Goal: Task Accomplishment & Management: Manage account settings

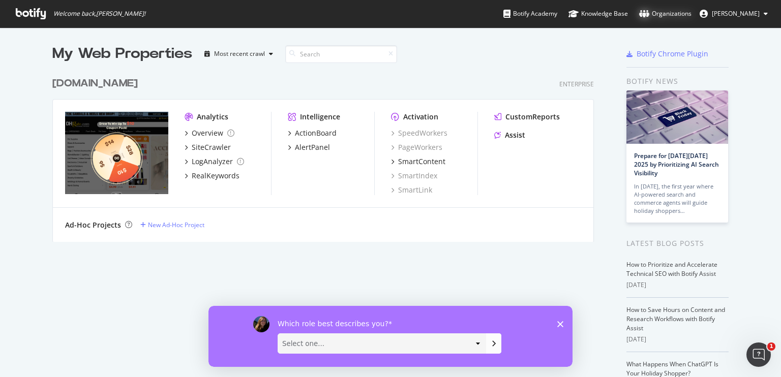
click at [666, 12] on div "Organizations" at bounding box center [665, 14] width 52 height 10
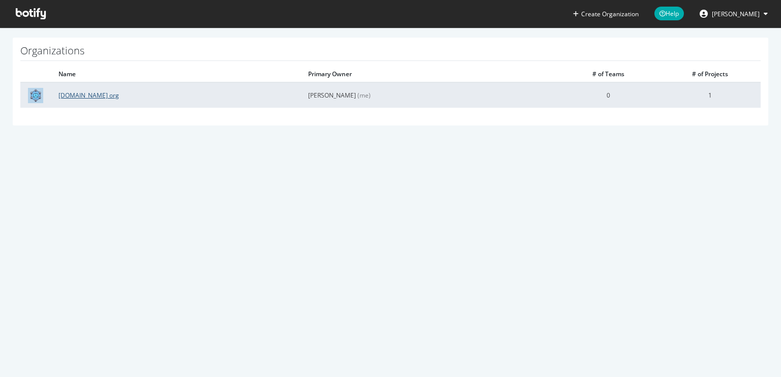
click at [88, 93] on link "[DOMAIN_NAME] org" at bounding box center [88, 95] width 61 height 9
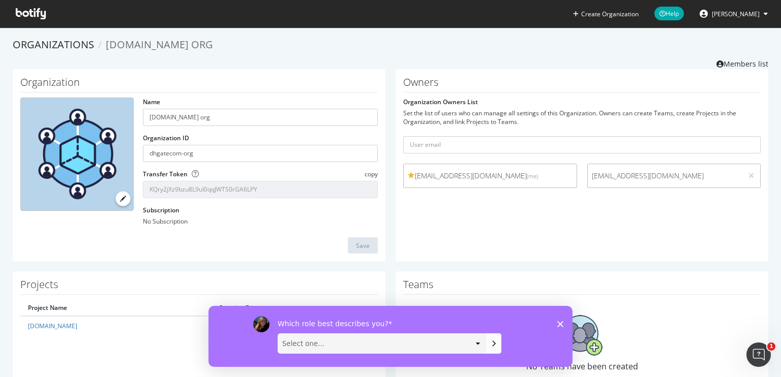
drag, startPoint x: 559, startPoint y: 322, endPoint x: 768, endPoint y: 624, distance: 367.0
click at [559, 322] on polygon "Close survey" at bounding box center [560, 324] width 6 height 6
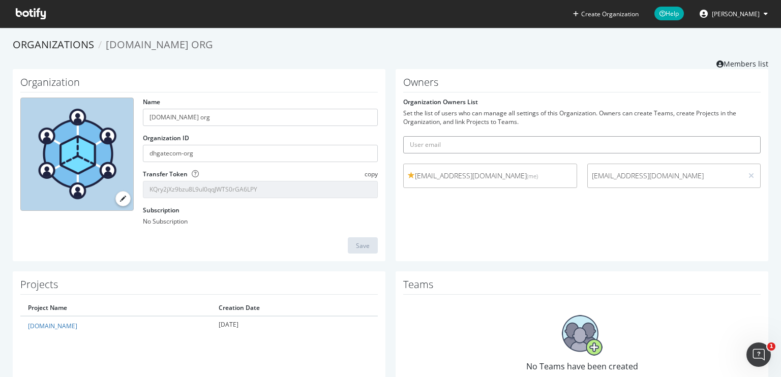
click at [460, 146] on input "text" at bounding box center [582, 144] width 358 height 17
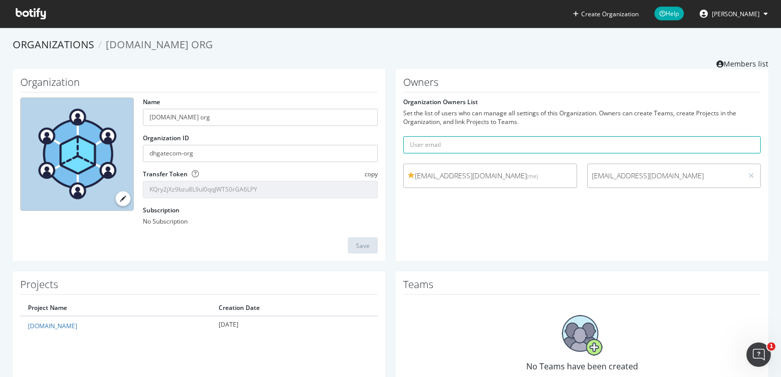
click at [437, 223] on div "Owners Organization Owners List Set the list of users who can manage all settin…" at bounding box center [582, 165] width 373 height 193
click at [744, 17] on span "[PERSON_NAME]" at bounding box center [736, 14] width 48 height 9
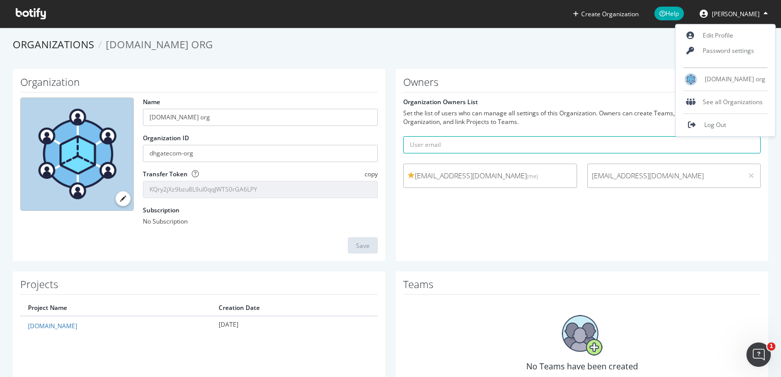
click at [599, 69] on div "Owners Organization Owners List Set the list of users who can manage all settin…" at bounding box center [582, 165] width 373 height 193
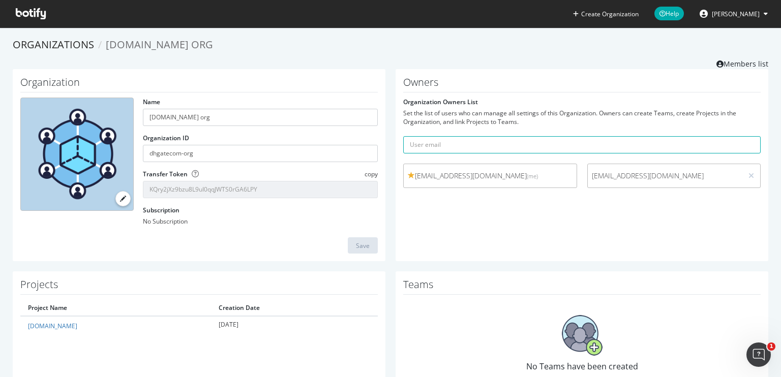
click at [626, 173] on span "tangxiaohua@dhgate.com" at bounding box center [665, 176] width 147 height 10
click at [56, 46] on link "Organizations" at bounding box center [53, 45] width 81 height 14
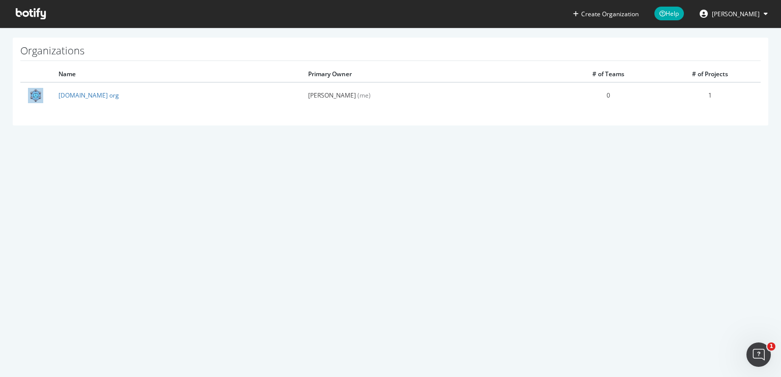
click at [729, 17] on span "[PERSON_NAME]" at bounding box center [736, 14] width 48 height 9
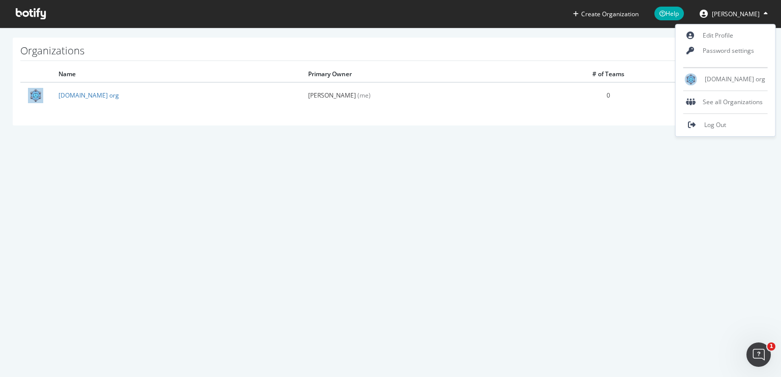
click at [704, 109] on div "See all Organizations" at bounding box center [726, 102] width 100 height 22
click at [704, 104] on div "See all Organizations" at bounding box center [726, 102] width 100 height 15
click at [733, 102] on div "See all Organizations" at bounding box center [726, 102] width 100 height 15
click at [699, 105] on div "See all Organizations" at bounding box center [726, 102] width 100 height 15
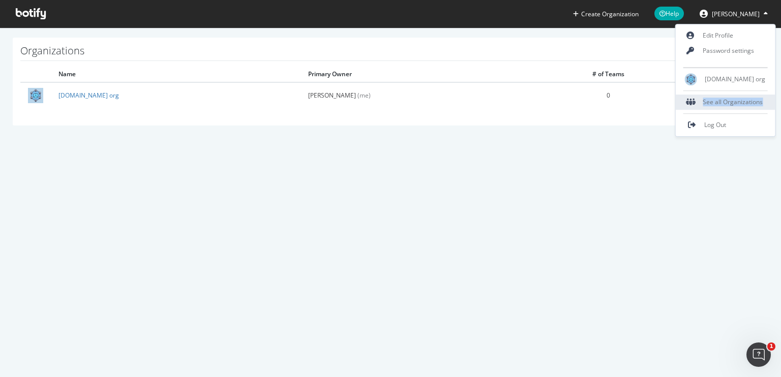
click at [699, 105] on div "See all Organizations" at bounding box center [726, 102] width 100 height 15
click at [713, 103] on div "See all Organizations" at bounding box center [726, 102] width 100 height 15
click at [710, 99] on div "See all Organizations" at bounding box center [726, 102] width 100 height 15
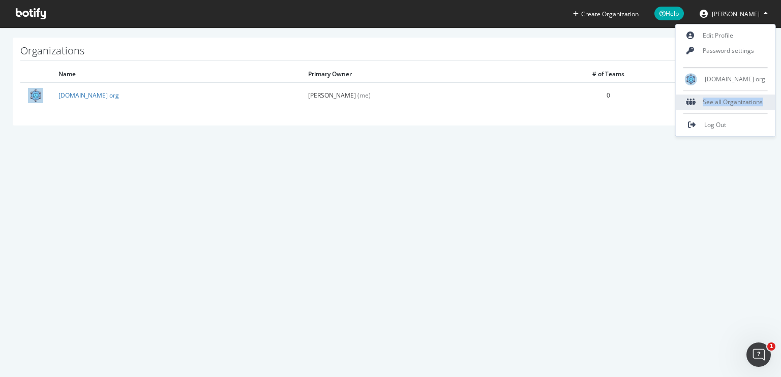
click at [710, 99] on div "See all Organizations" at bounding box center [726, 102] width 100 height 15
click at [428, 162] on div "Create Organization Help Hazel Wang Organizations Name Primary Owner # of Teams…" at bounding box center [390, 188] width 781 height 377
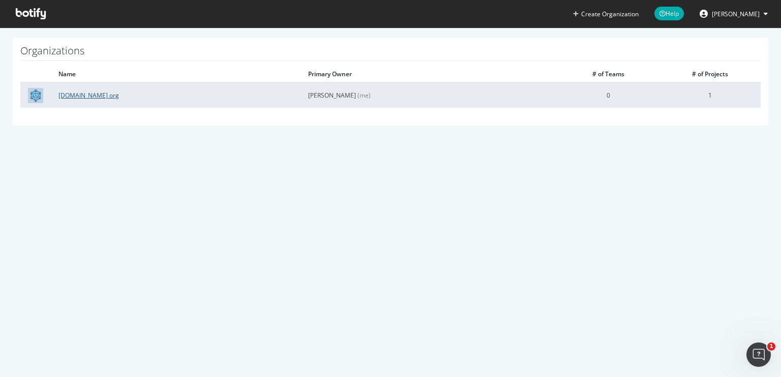
click at [73, 95] on link "DHgate.com org" at bounding box center [88, 95] width 61 height 9
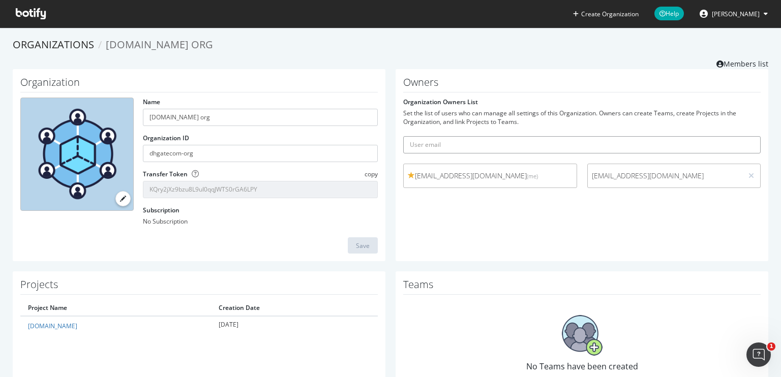
click at [455, 145] on input "text" at bounding box center [582, 144] width 358 height 17
click at [478, 78] on h1 "Owners" at bounding box center [582, 85] width 358 height 16
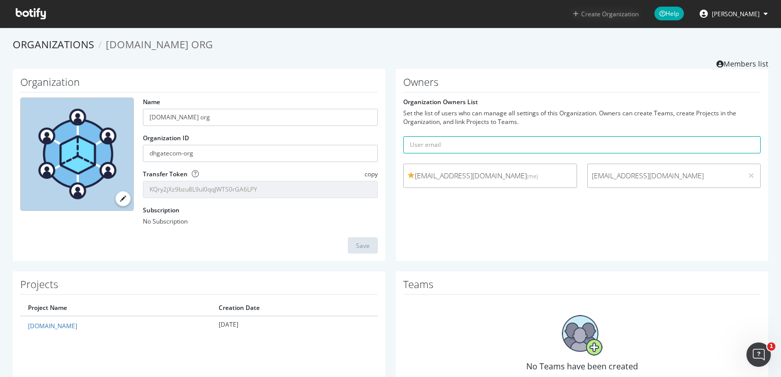
click at [627, 17] on button "Create Organization" at bounding box center [606, 14] width 67 height 10
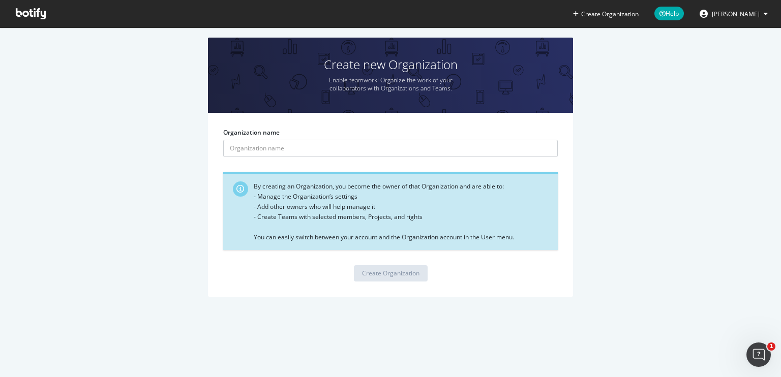
click at [32, 14] on icon at bounding box center [31, 13] width 30 height 11
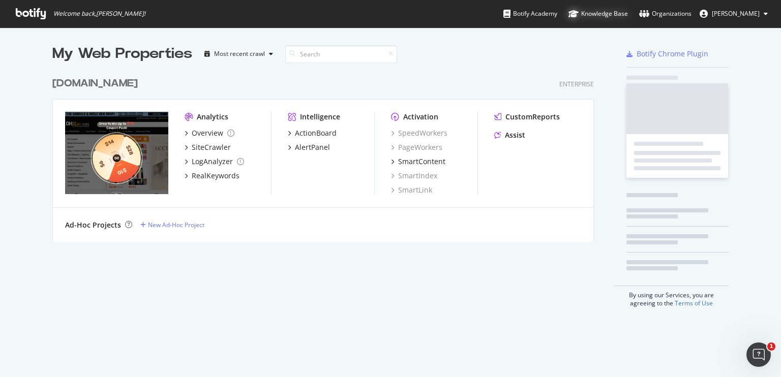
scroll to position [170, 542]
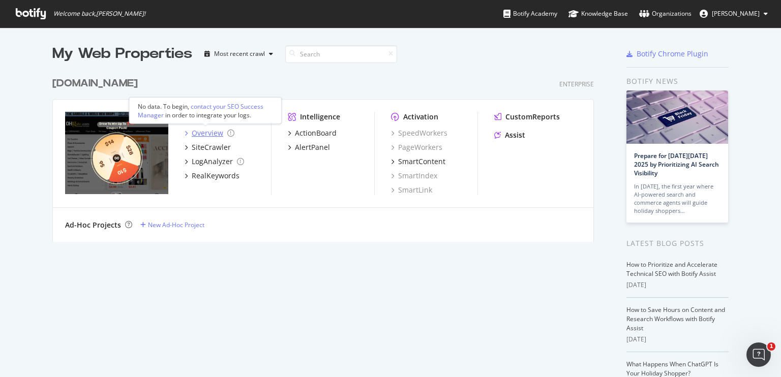
click at [201, 134] on div "Overview" at bounding box center [208, 133] width 32 height 10
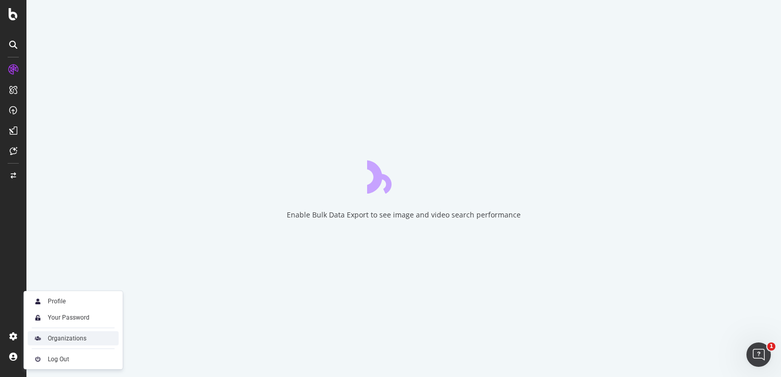
click at [57, 341] on div "Organizations" at bounding box center [67, 339] width 39 height 8
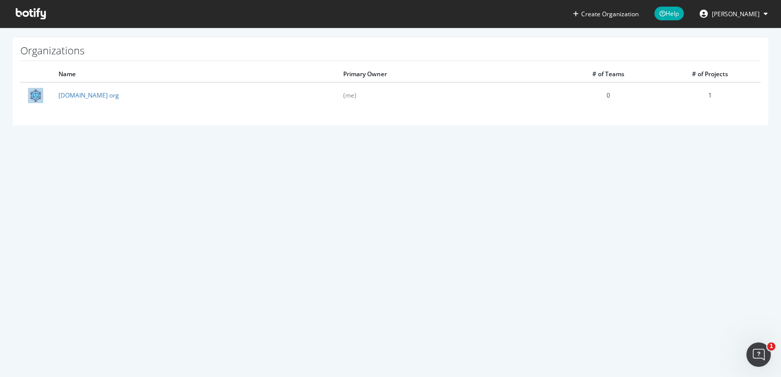
click at [37, 16] on icon at bounding box center [31, 13] width 30 height 11
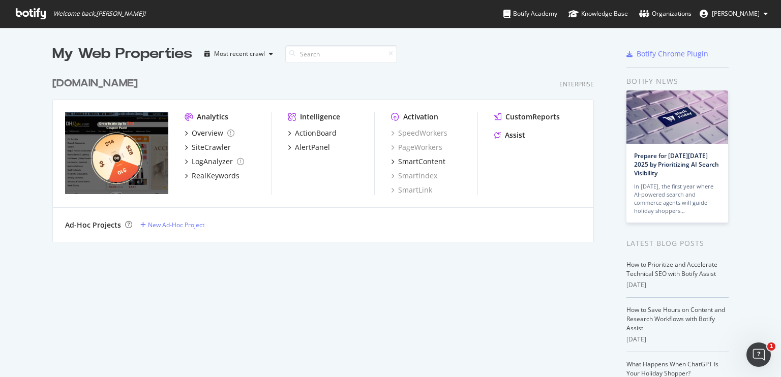
scroll to position [370, 766]
click at [669, 16] on div "Organizations" at bounding box center [665, 14] width 52 height 10
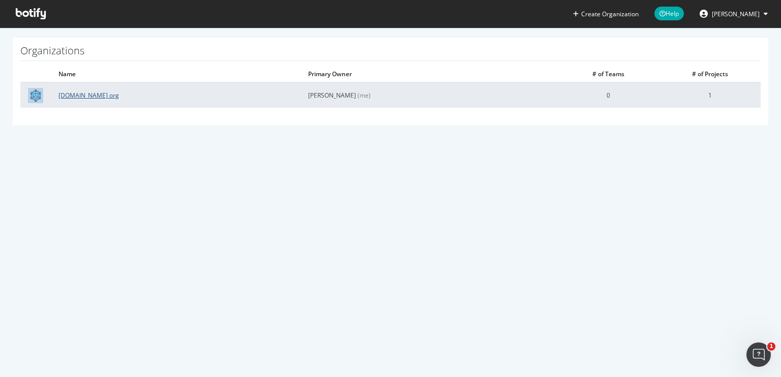
click at [91, 96] on link "[DOMAIN_NAME] org" at bounding box center [88, 95] width 61 height 9
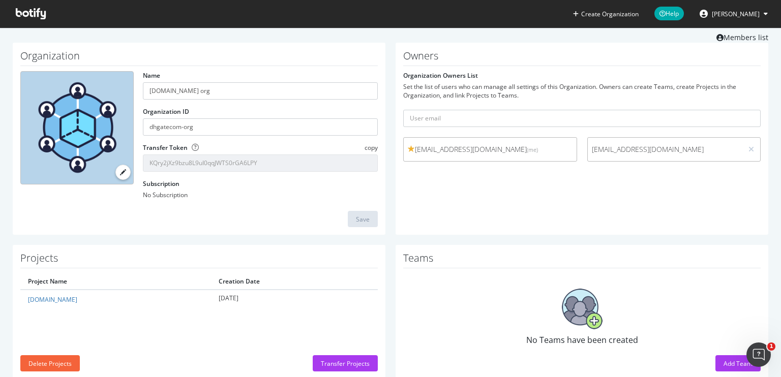
scroll to position [48, 0]
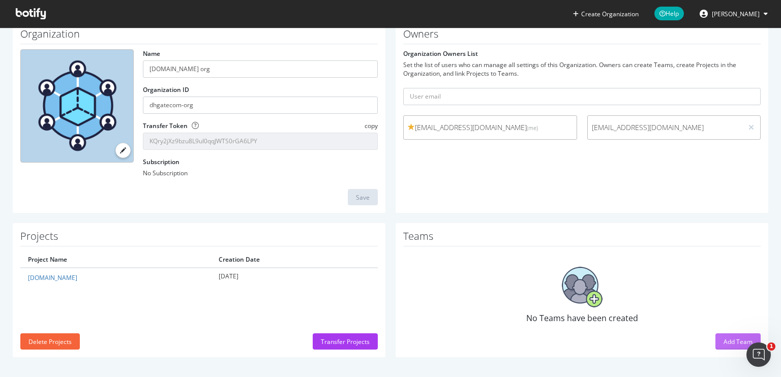
click at [729, 340] on div "Add Team" at bounding box center [738, 342] width 29 height 9
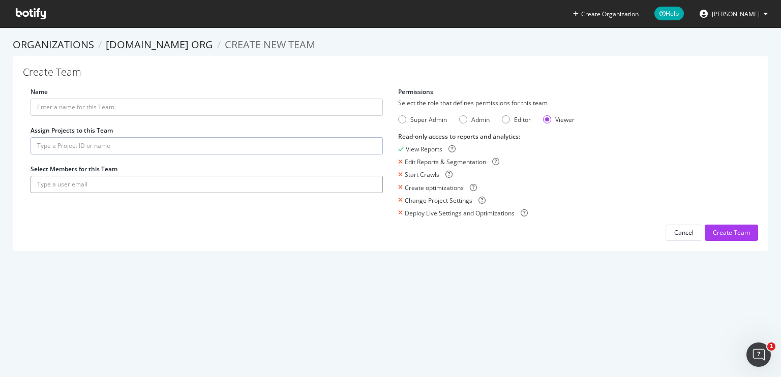
click at [79, 186] on input "text" at bounding box center [207, 184] width 353 height 17
click at [73, 109] on input "Name" at bounding box center [207, 107] width 353 height 17
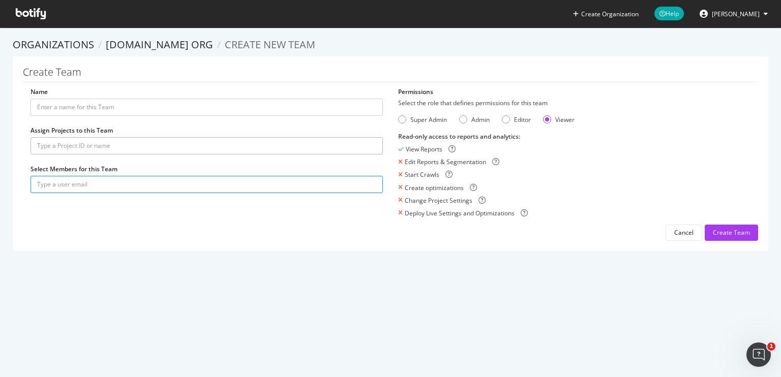
click at [137, 222] on div "Name Assign Projects to this Team Select Members for this Team Permissions Sele…" at bounding box center [391, 164] width 736 height 154
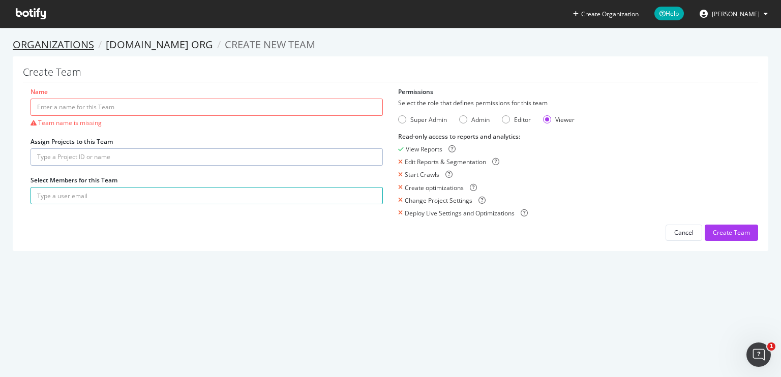
click at [71, 48] on link "Organizations" at bounding box center [53, 45] width 81 height 14
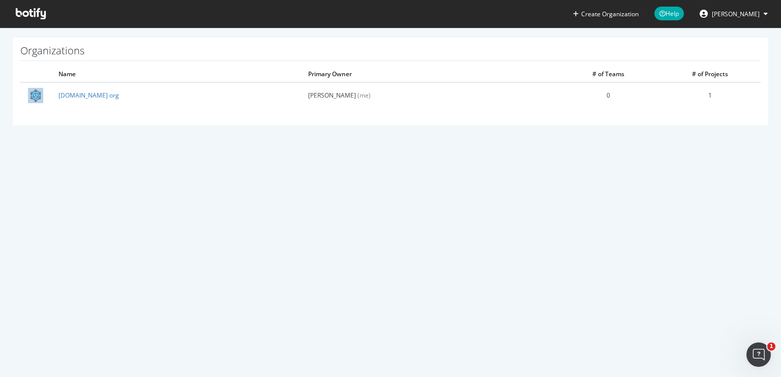
click at [26, 18] on icon at bounding box center [31, 13] width 30 height 11
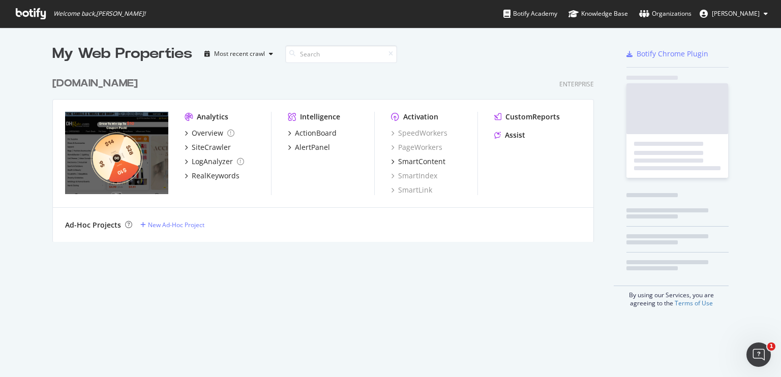
scroll to position [170, 542]
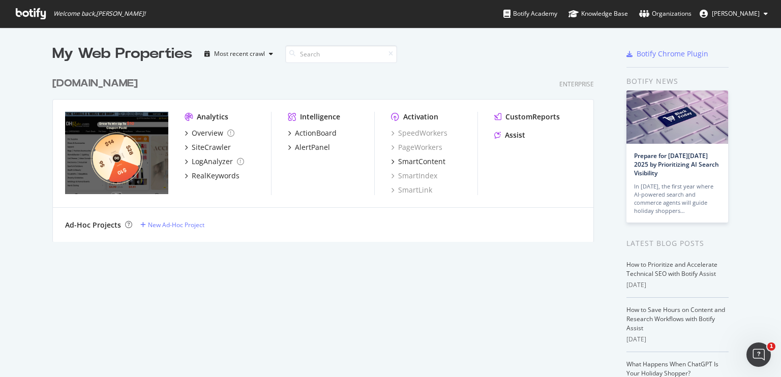
click at [156, 288] on div "My Web Properties Most recent crawl dhgate.com Enterprise Analytics Overview Si…" at bounding box center [333, 262] width 562 height 437
click at [199, 131] on div "Overview" at bounding box center [208, 133] width 32 height 10
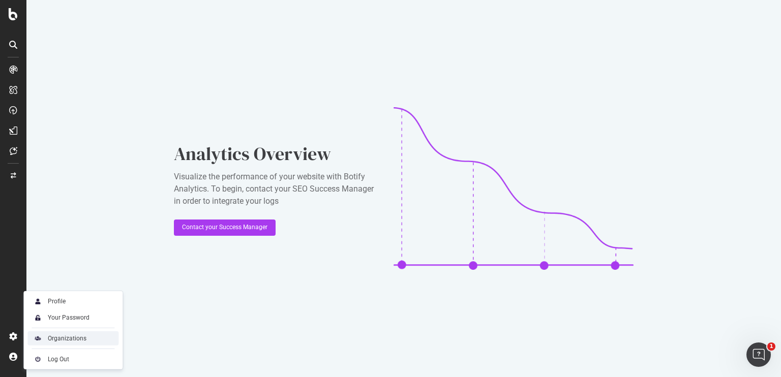
click at [58, 338] on div "Organizations" at bounding box center [67, 339] width 39 height 8
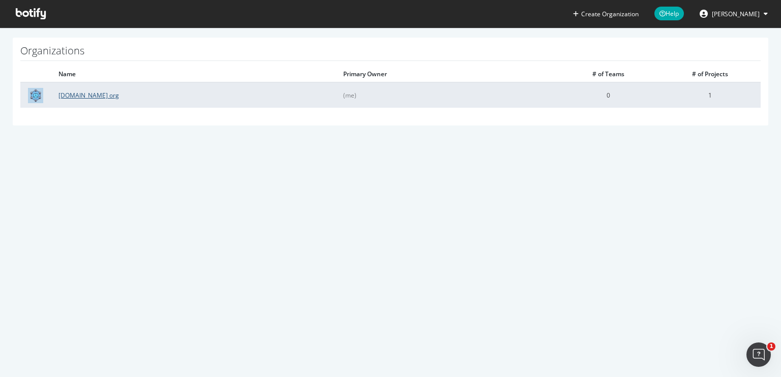
click at [87, 97] on link "DHgate.com org" at bounding box center [88, 95] width 61 height 9
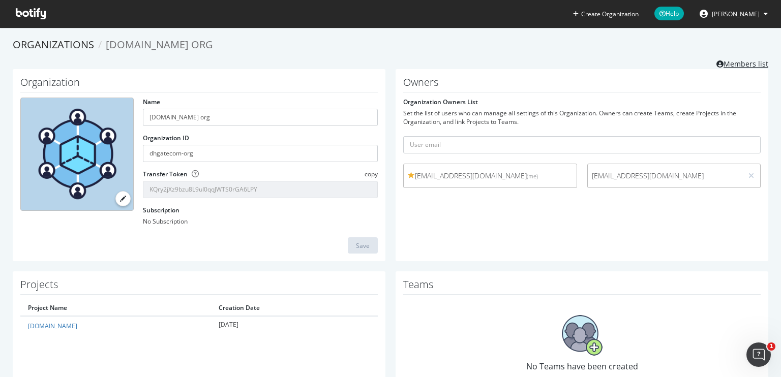
click at [730, 63] on link "Members list" at bounding box center [743, 62] width 52 height 13
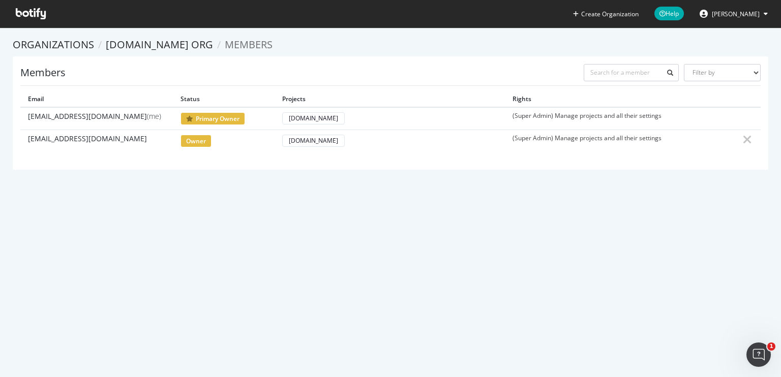
click at [31, 15] on icon at bounding box center [31, 13] width 30 height 11
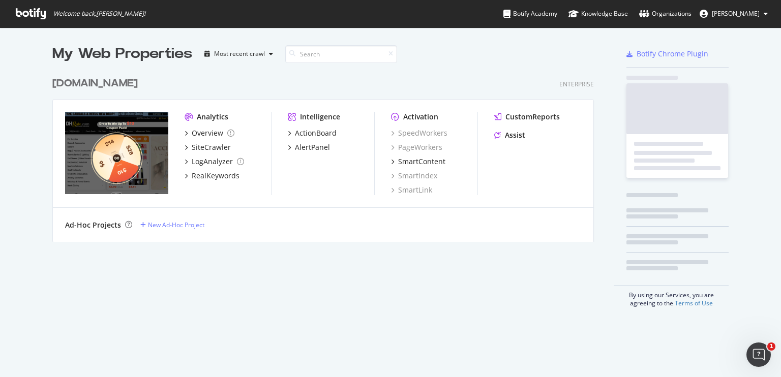
scroll to position [370, 766]
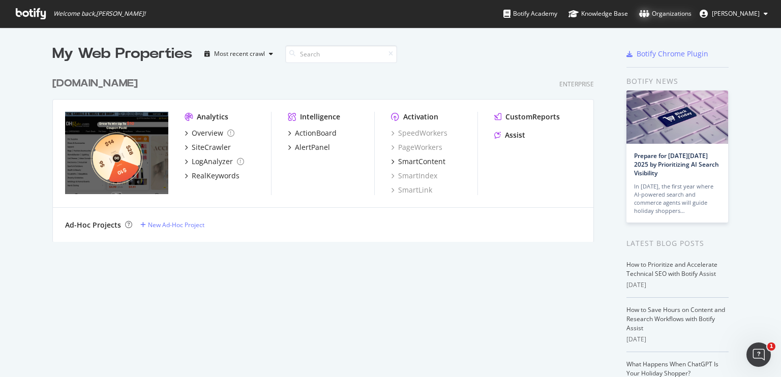
click at [679, 17] on div "Organizations" at bounding box center [665, 14] width 52 height 10
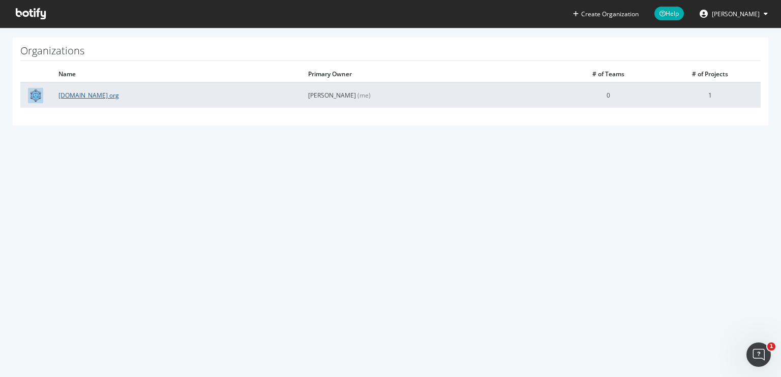
click at [81, 93] on link "[DOMAIN_NAME] org" at bounding box center [88, 95] width 61 height 9
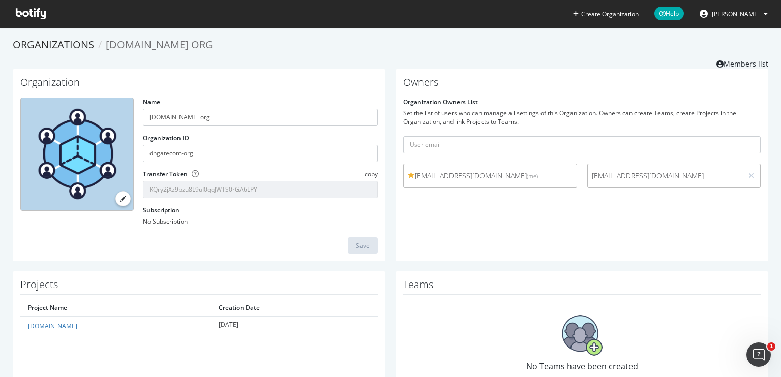
click at [169, 274] on div "Projects Project Name Creation Date dhgate.com 2025-07-22 Delete Projects Trans…" at bounding box center [199, 339] width 373 height 134
click at [436, 146] on input "text" at bounding box center [582, 144] width 358 height 17
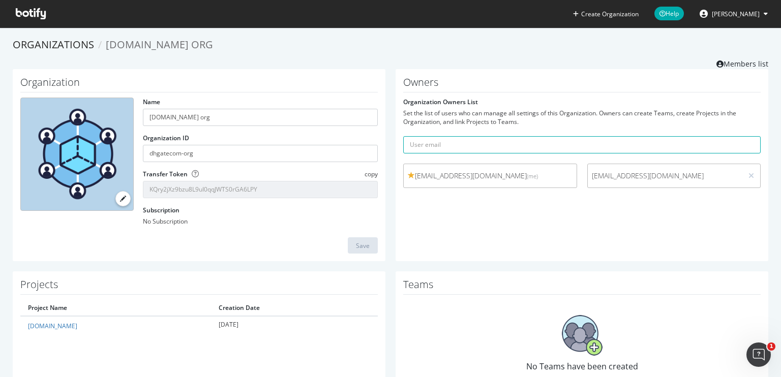
click at [491, 83] on h1 "Owners" at bounding box center [582, 85] width 358 height 16
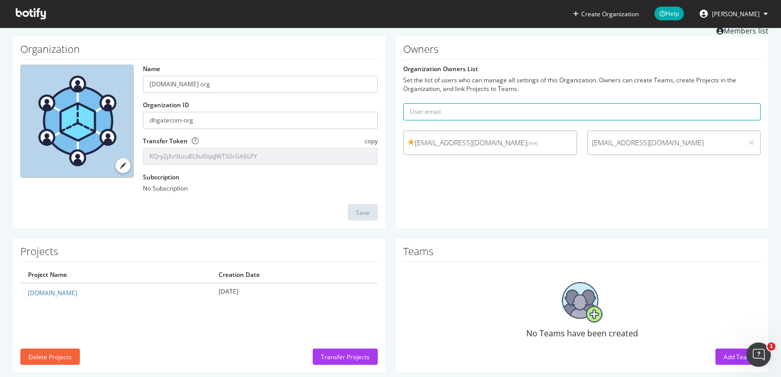
scroll to position [48, 0]
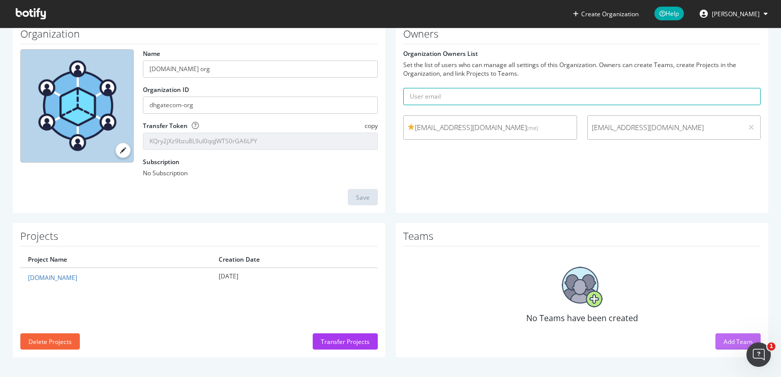
click at [725, 341] on div "Add Team" at bounding box center [738, 342] width 29 height 9
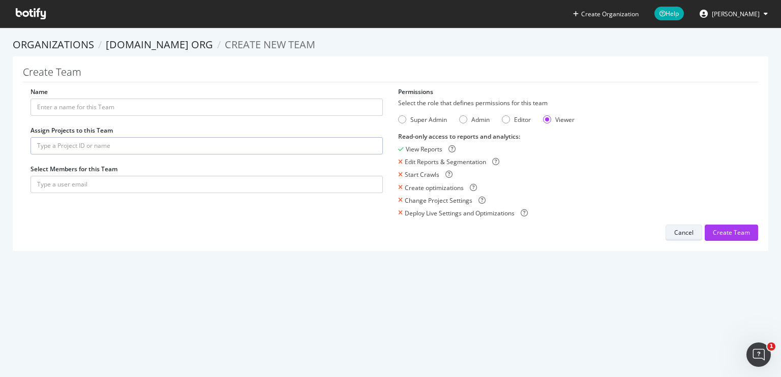
click at [674, 235] on div "Cancel" at bounding box center [683, 232] width 19 height 9
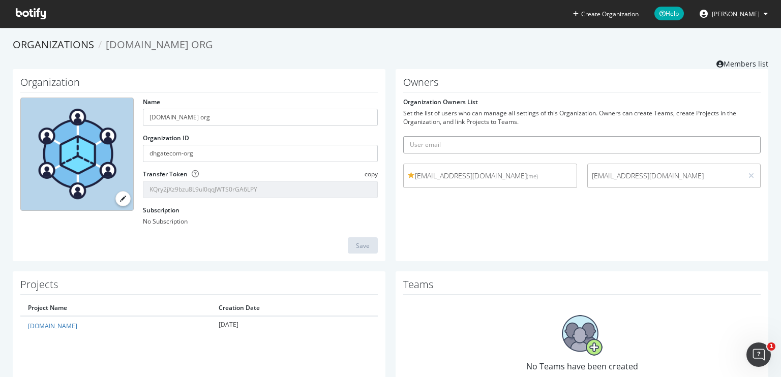
click at [454, 146] on input "text" at bounding box center [582, 144] width 358 height 17
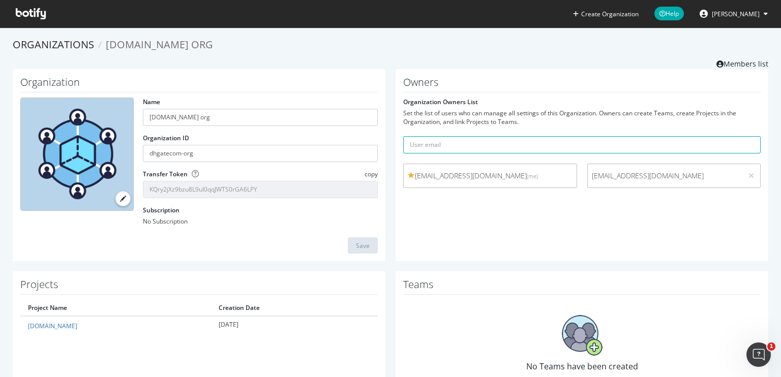
drag, startPoint x: 718, startPoint y: 200, endPoint x: 666, endPoint y: 180, distance: 55.5
click at [718, 200] on div "Owners Organization Owners List Set the list of users who can manage all settin…" at bounding box center [582, 165] width 373 height 193
click at [472, 140] on input "text" at bounding box center [582, 144] width 358 height 17
paste input "tongyuting@dhgate.com"
type input "tongyuting@dhgate.com"
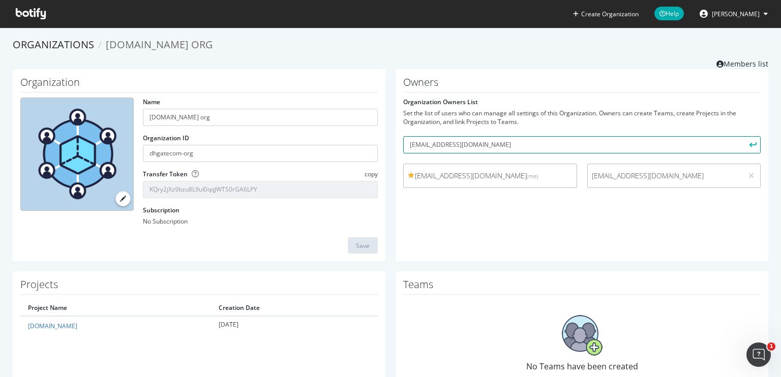
click at [744, 136] on button "submit" at bounding box center [752, 144] width 17 height 17
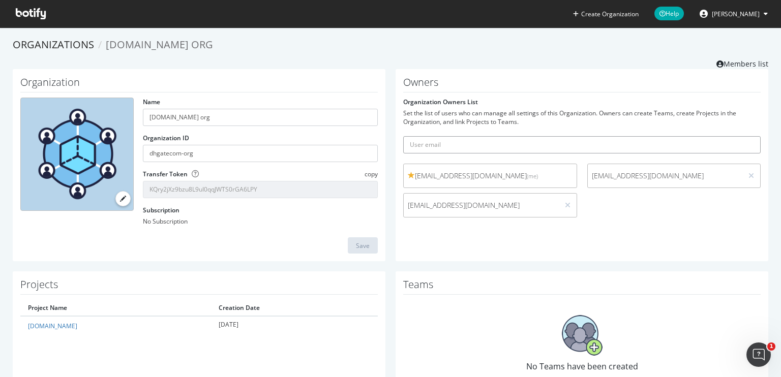
click at [425, 144] on input "text" at bounding box center [582, 144] width 358 height 17
type input "l"
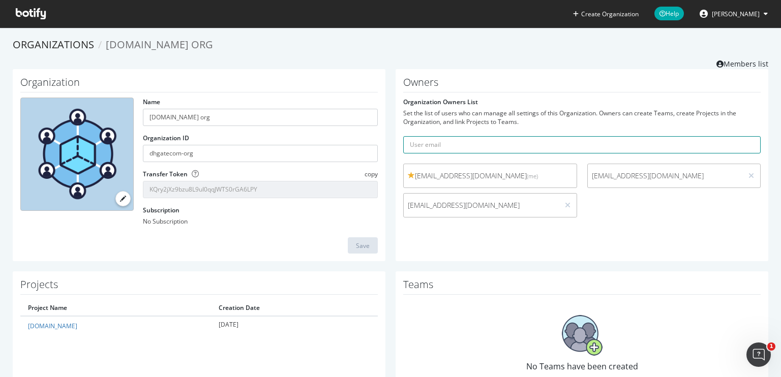
drag, startPoint x: 668, startPoint y: 144, endPoint x: 663, endPoint y: 143, distance: 5.1
click at [668, 144] on input "text" at bounding box center [582, 144] width 358 height 17
click at [465, 142] on input "text" at bounding box center [582, 144] width 358 height 17
paste input "lilisha@dhgate.com"
type input "lilisha@dhgate.com"
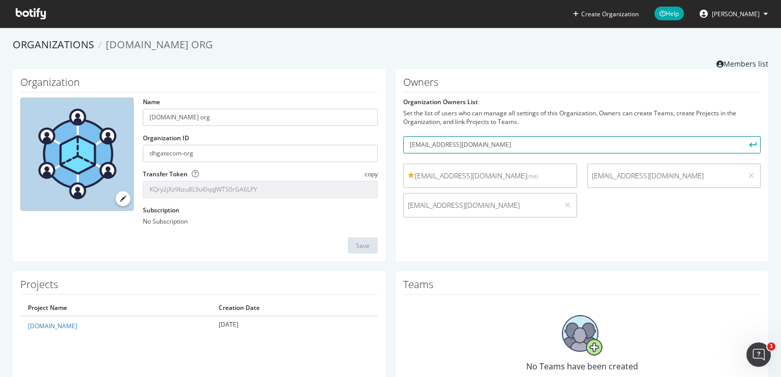
click at [744, 136] on button "submit" at bounding box center [752, 144] width 17 height 17
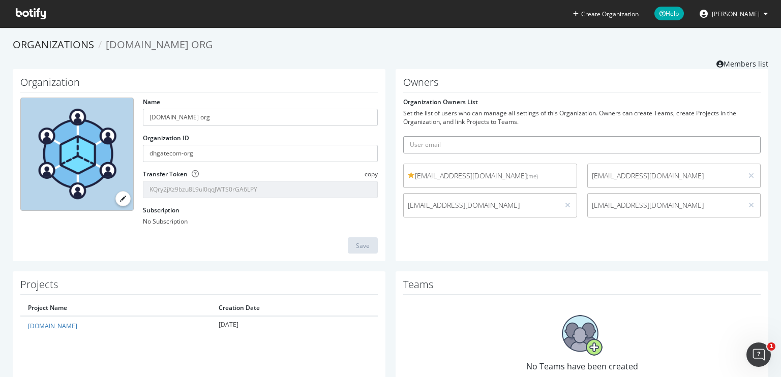
click at [464, 144] on input "text" at bounding box center [582, 144] width 358 height 17
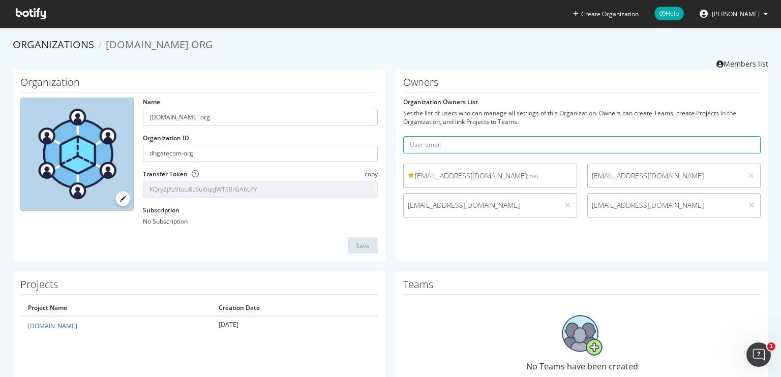
click at [702, 242] on div "Owners Organization Owners List Set the list of users who can manage all settin…" at bounding box center [582, 165] width 373 height 193
click at [487, 142] on input "text" at bounding box center [582, 144] width 358 height 17
paste input "liuxiyun@dhgate.com"
type input "liuxiyun@dhgate.com"
click at [744, 136] on button "submit" at bounding box center [752, 144] width 17 height 17
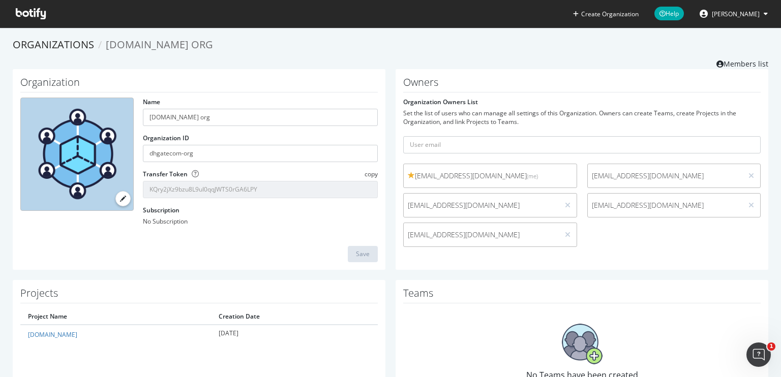
click at [164, 248] on div "Save" at bounding box center [199, 254] width 358 height 16
click at [494, 152] on input "text" at bounding box center [582, 144] width 358 height 17
paste input "jinluteng@dhgate.com"
type input "jinluteng@dhgate.com"
click at [744, 136] on button "submit" at bounding box center [752, 144] width 17 height 17
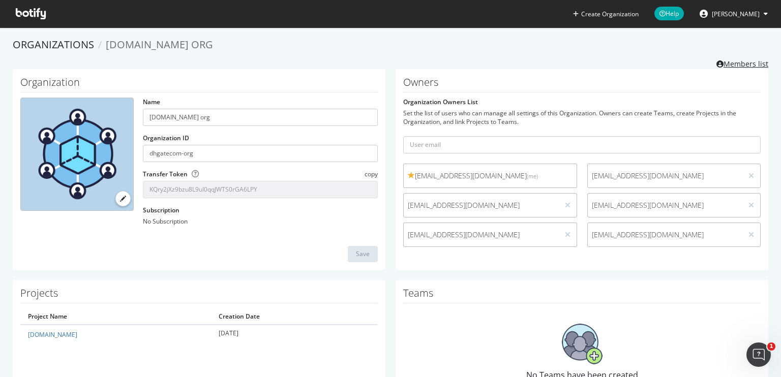
click at [725, 61] on link "Members list" at bounding box center [743, 62] width 52 height 13
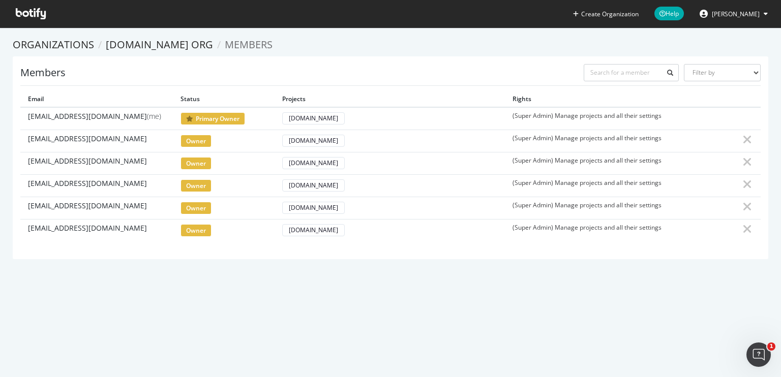
click at [454, 276] on section "Organizations DHgate.com org Members Members Filter by Primary Owner Owner Memb…" at bounding box center [390, 153] width 781 height 252
click at [139, 46] on link "DHgate.com org" at bounding box center [159, 45] width 107 height 14
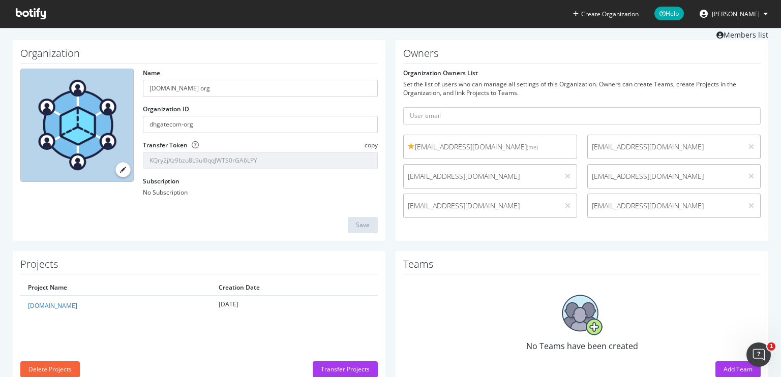
scroll to position [57, 0]
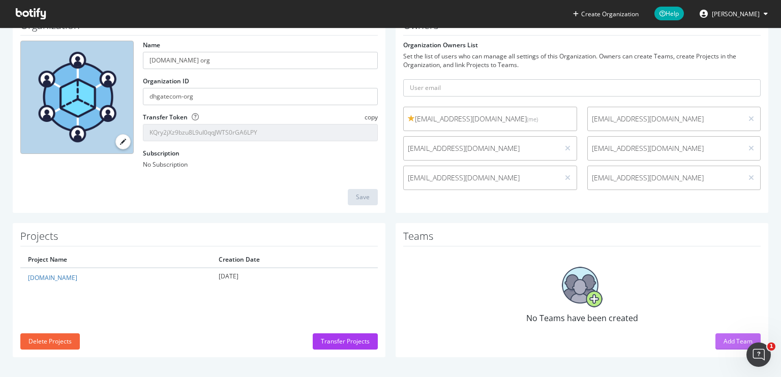
click at [724, 341] on div "Add Team" at bounding box center [738, 341] width 29 height 9
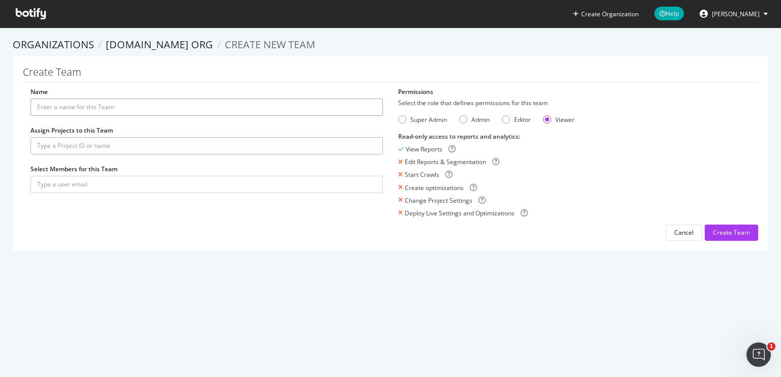
click at [73, 103] on input "Name" at bounding box center [207, 107] width 353 height 17
drag, startPoint x: 75, startPoint y: 108, endPoint x: 26, endPoint y: 108, distance: 48.8
click at [26, 108] on div "Name dhgate.com Assign Projects to this Team Select Members for this Team" at bounding box center [207, 145] width 368 height 116
type input "DHgate SEO Team"
click at [93, 148] on input "text" at bounding box center [207, 145] width 353 height 17
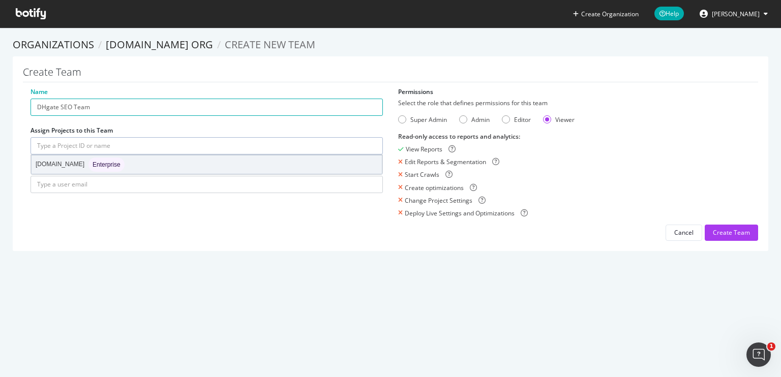
click at [69, 168] on div "dhgate.com Enterprise" at bounding box center [80, 165] width 89 height 14
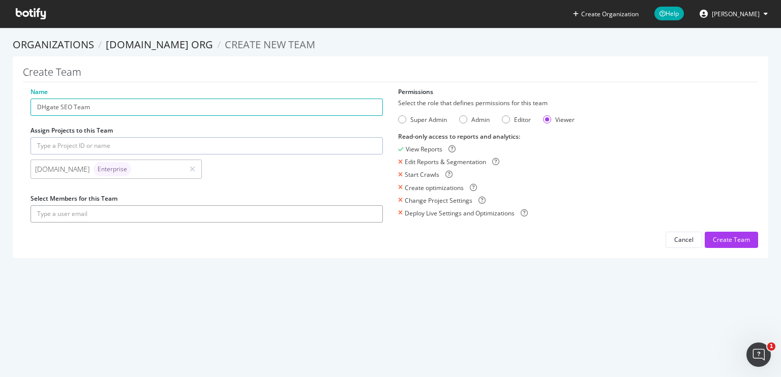
click at [62, 221] on input "text" at bounding box center [207, 214] width 353 height 17
drag, startPoint x: 692, startPoint y: 178, endPoint x: 547, endPoint y: 185, distance: 145.1
click at [692, 178] on div "Start Crawls" at bounding box center [574, 174] width 353 height 9
click at [119, 212] on input "text" at bounding box center [207, 214] width 353 height 17
paste input "jinluteng@dhgate.com"
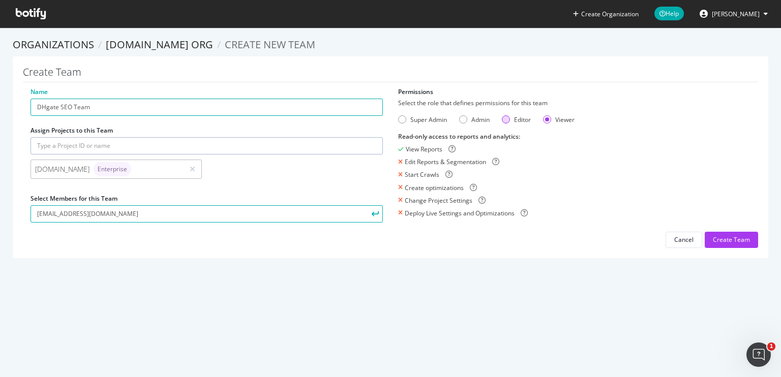
click at [503, 120] on div "Editor" at bounding box center [506, 119] width 8 height 8
click at [120, 211] on input "jinluteng@dhgate.com" at bounding box center [207, 214] width 353 height 17
click at [109, 215] on input "jinluteng@dhgate.com" at bounding box center [207, 214] width 353 height 17
click at [701, 182] on div "Create and edit reports only : View Reports Edit Reports & Segmentation Start C…" at bounding box center [574, 174] width 353 height 85
click at [167, 214] on input "jinluteng@dhgate.com," at bounding box center [207, 214] width 353 height 17
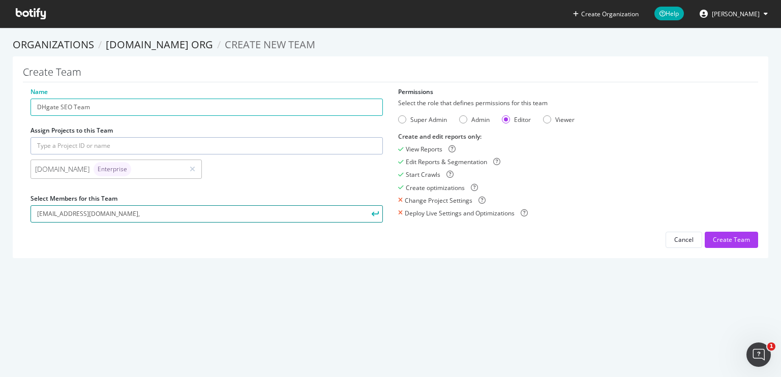
paste input "liuxiyun@dhgate.com"
click at [200, 218] on input "jinluteng@dhgate.com,liuxiyun@dhgate.com" at bounding box center [207, 214] width 353 height 17
click at [723, 241] on div "Create Team" at bounding box center [731, 240] width 37 height 9
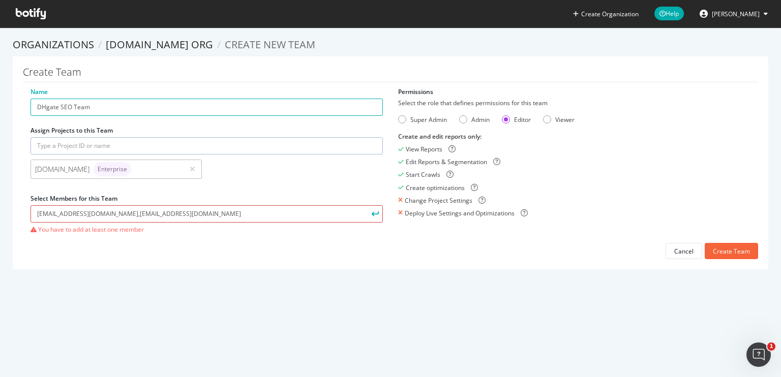
click at [102, 215] on input "jinluteng@dhgate.com,liuxiyun@dhgate.com" at bounding box center [207, 214] width 353 height 17
click at [366, 206] on button "submit" at bounding box center [374, 214] width 17 height 17
click at [100, 215] on input "jinluteng@dhgate.comliuxiyun@dhgate.com" at bounding box center [207, 214] width 353 height 17
click at [737, 252] on div "Create Team" at bounding box center [731, 251] width 37 height 9
click at [173, 214] on input "jinluteng@dhgate.com，liuxiyun@dhgate.com" at bounding box center [207, 214] width 353 height 17
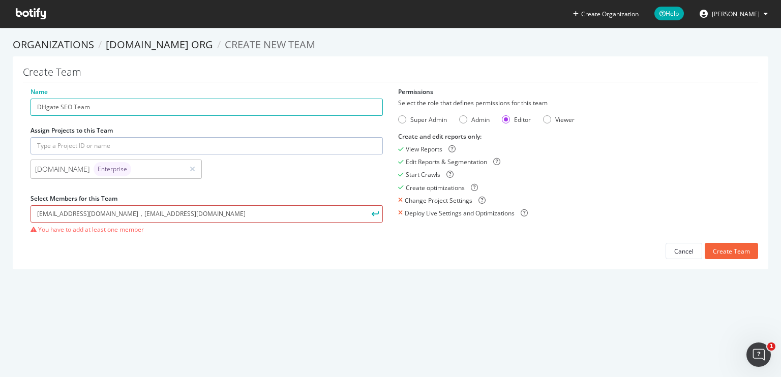
click at [105, 214] on input "jinluteng@dhgate.com，liuxiyun@dhgate.com" at bounding box center [207, 214] width 353 height 17
type input "jinluteng@dhgate.com, liuxiyun@dhgate.com"
click at [167, 213] on input "jinluteng@dhgate.com, liuxiyun@dhgate.com" at bounding box center [207, 214] width 353 height 17
click at [366, 217] on button "submit" at bounding box center [374, 214] width 17 height 17
click at [171, 41] on link "DHgate.com org" at bounding box center [159, 45] width 107 height 14
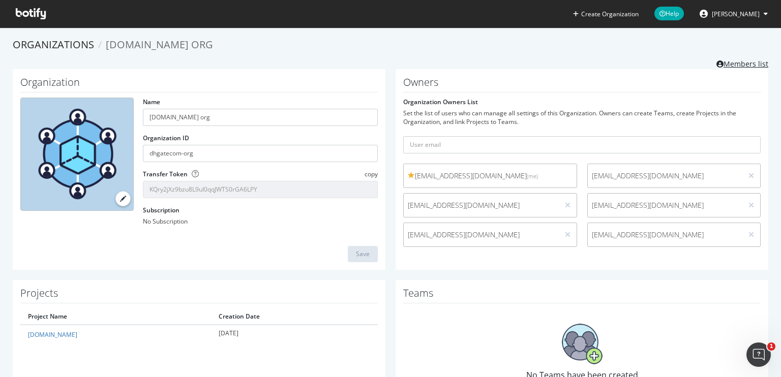
click at [721, 64] on link "Members list" at bounding box center [743, 62] width 52 height 13
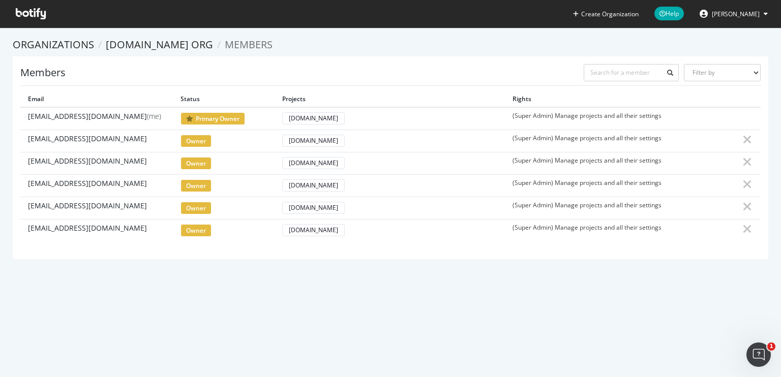
click at [201, 140] on span "owner" at bounding box center [196, 141] width 31 height 13
click at [173, 44] on link "DHgate.com org" at bounding box center [159, 45] width 107 height 14
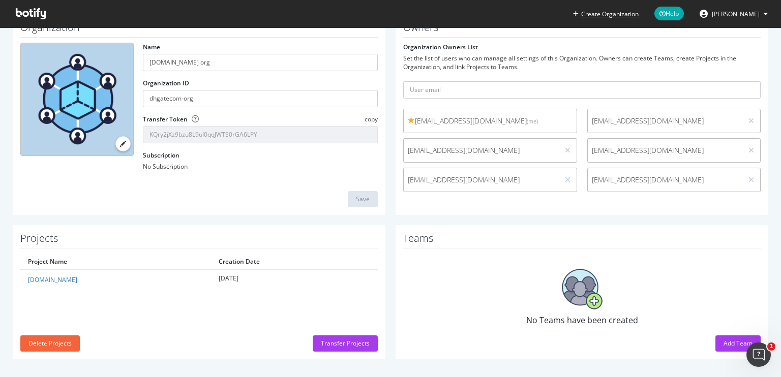
scroll to position [57, 0]
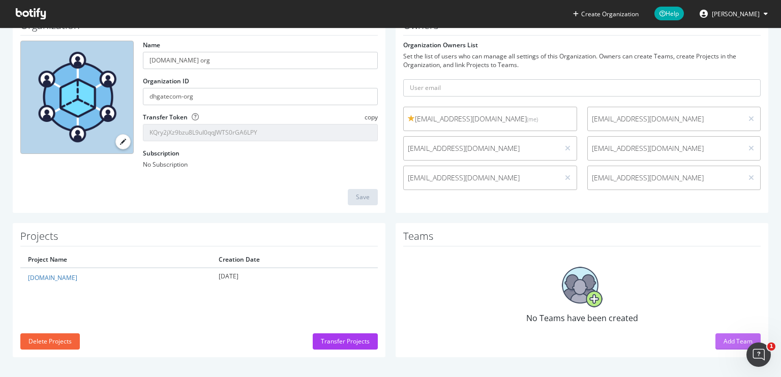
click at [724, 341] on div "Add Team" at bounding box center [738, 341] width 29 height 9
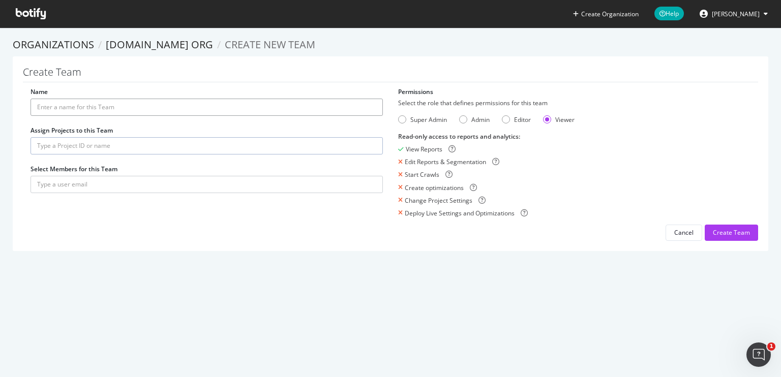
click at [92, 108] on input "Name" at bounding box center [207, 107] width 353 height 17
type input "DHgate SEO Team"
click at [78, 145] on input "text" at bounding box center [207, 145] width 353 height 17
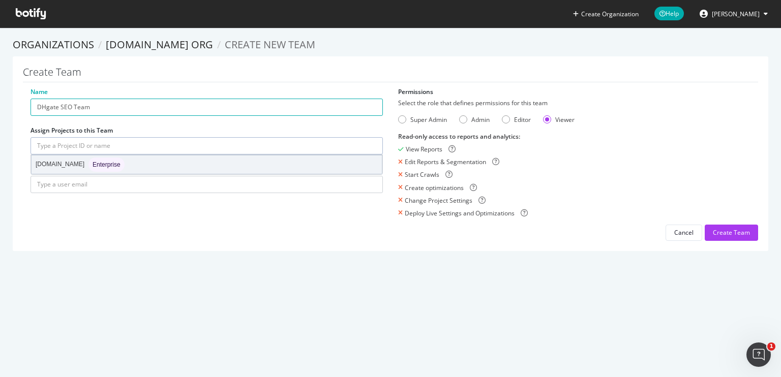
click at [62, 168] on div "dhgate.com Enterprise" at bounding box center [80, 165] width 89 height 14
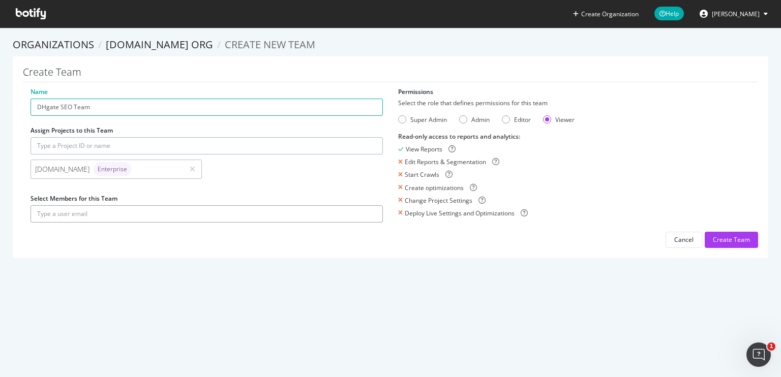
click at [59, 217] on input "text" at bounding box center [207, 214] width 353 height 17
type input "wangzirong@dhgate.com"
click at [399, 121] on div "Super Admin" at bounding box center [402, 119] width 8 height 8
click at [713, 244] on div "Create Team" at bounding box center [731, 239] width 37 height 15
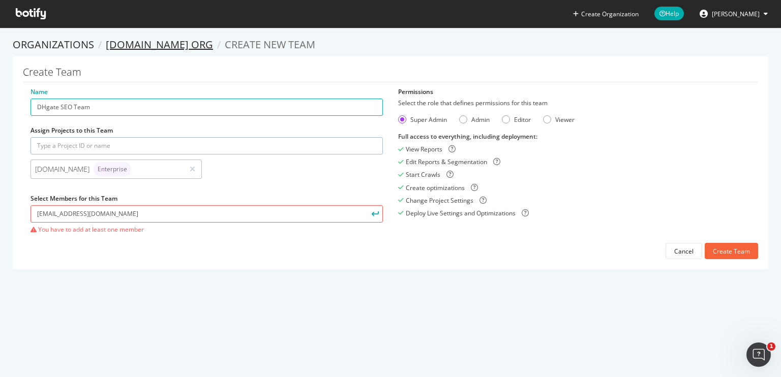
click at [139, 43] on link "DHgate.com org" at bounding box center [159, 45] width 107 height 14
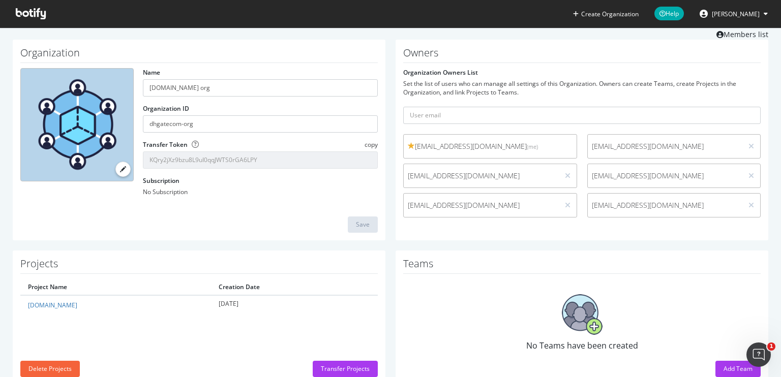
scroll to position [57, 0]
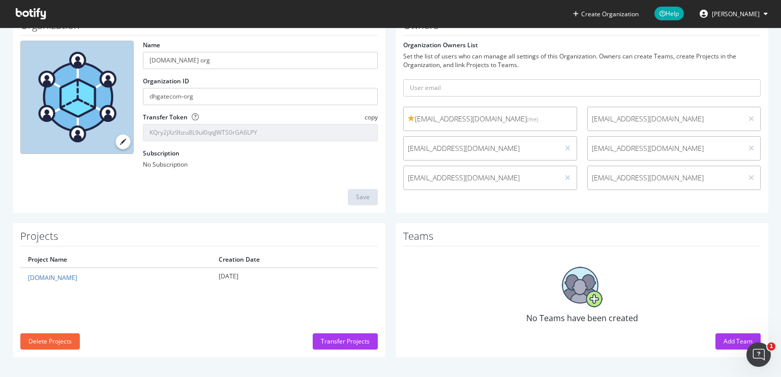
drag, startPoint x: 732, startPoint y: 342, endPoint x: 722, endPoint y: 339, distance: 11.1
click at [732, 343] on div "Add Team" at bounding box center [738, 341] width 29 height 9
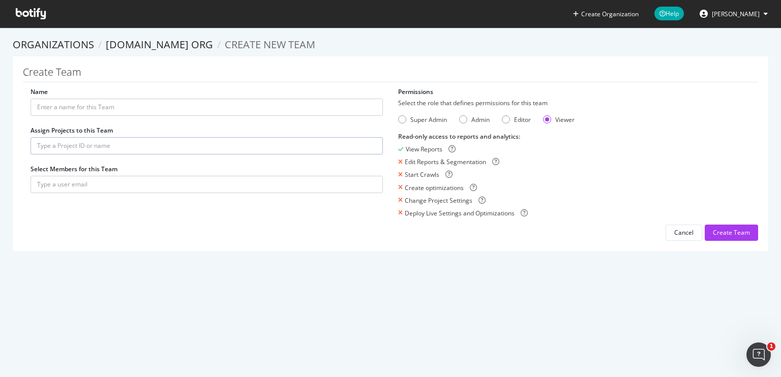
drag, startPoint x: 136, startPoint y: 271, endPoint x: 175, endPoint y: 154, distance: 123.9
click at [136, 271] on section "Organizations DHgate.com org Create new Team Create Team Name Assign Projects t…" at bounding box center [390, 149] width 781 height 244
